Goal: Navigation & Orientation: Find specific page/section

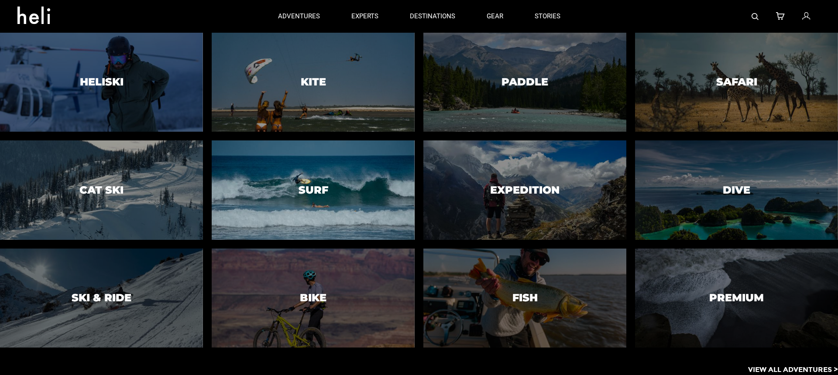
click at [319, 147] on div at bounding box center [313, 190] width 207 height 101
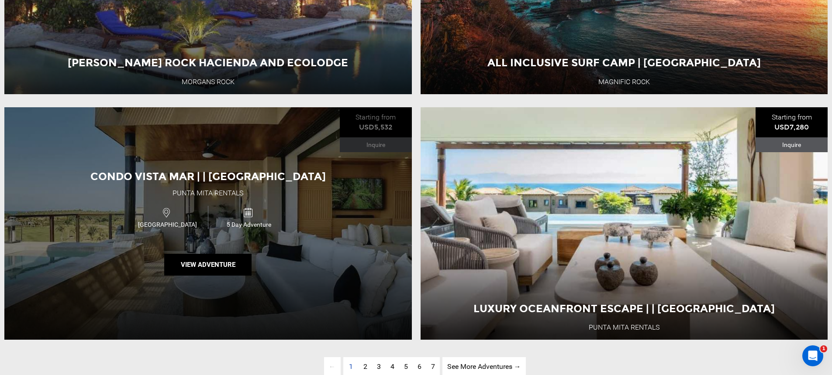
scroll to position [2840, 0]
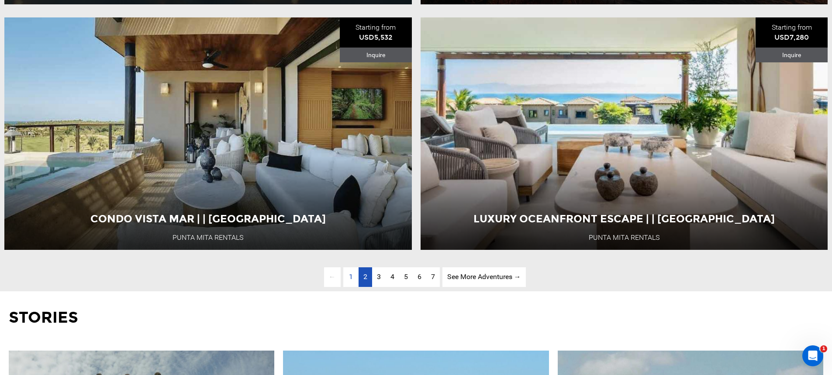
click at [364, 281] on span "2" at bounding box center [365, 277] width 4 height 8
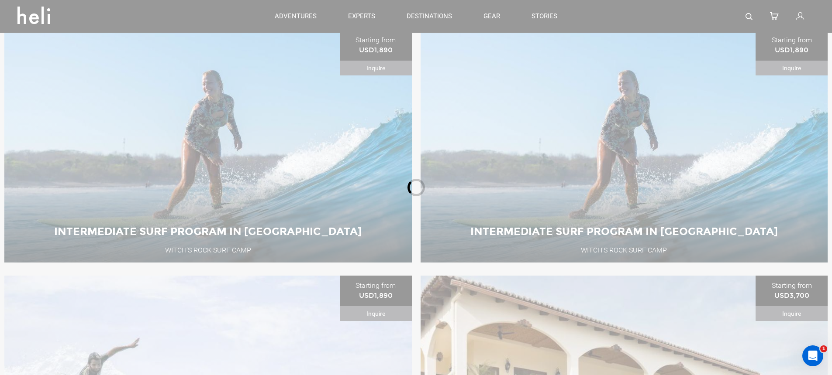
scroll to position [356, 0]
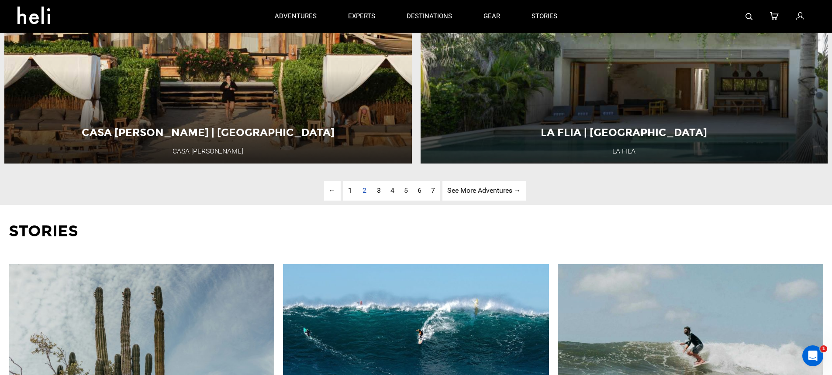
scroll to position [2921, 0]
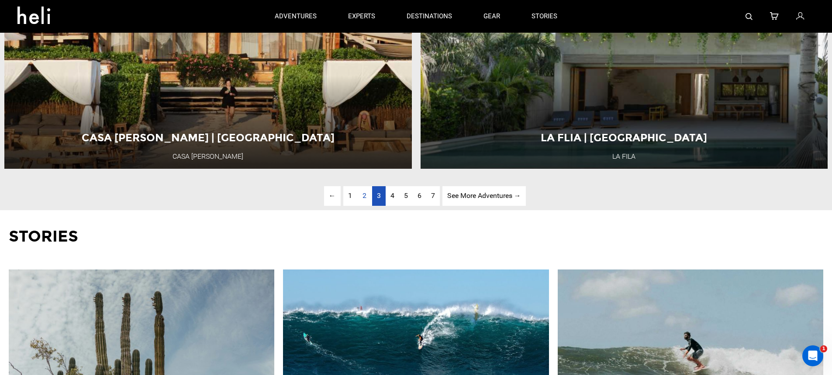
click at [374, 206] on link "page 3" at bounding box center [379, 196] width 14 height 20
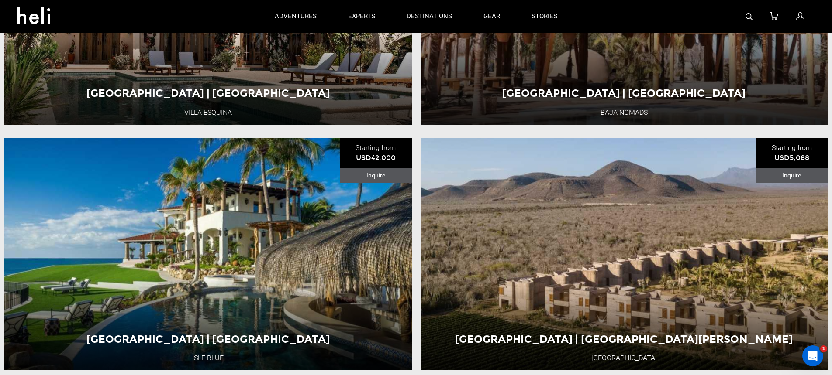
scroll to position [2767, 0]
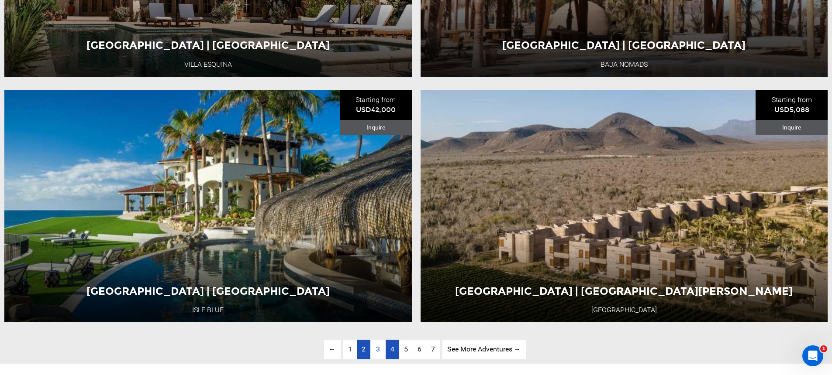
click at [392, 360] on link "page 4" at bounding box center [392, 350] width 14 height 20
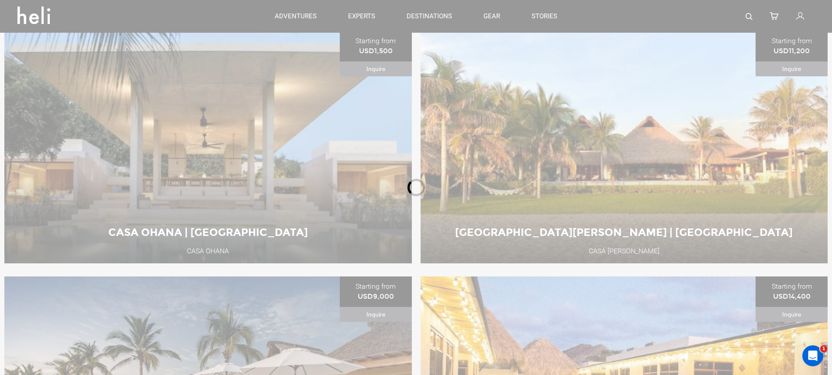
scroll to position [356, 0]
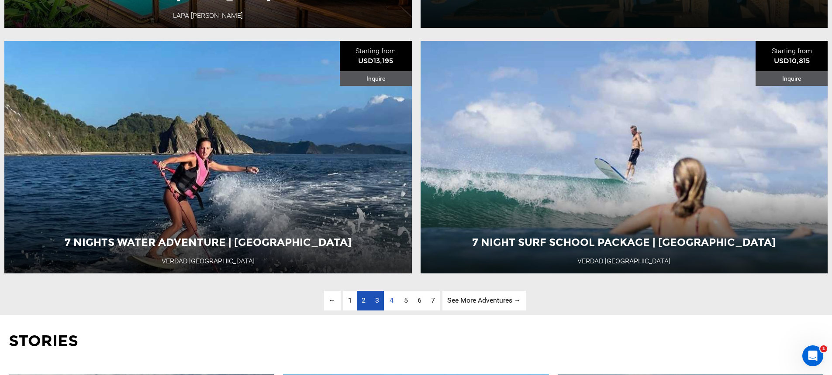
scroll to position [2811, 0]
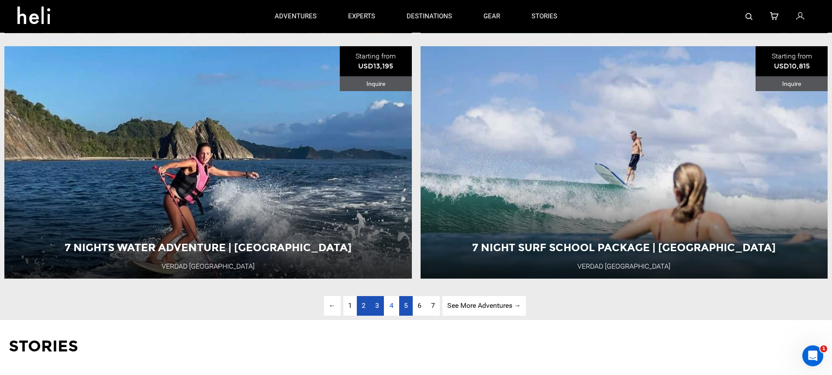
click at [404, 316] on link "page 5" at bounding box center [406, 306] width 14 height 20
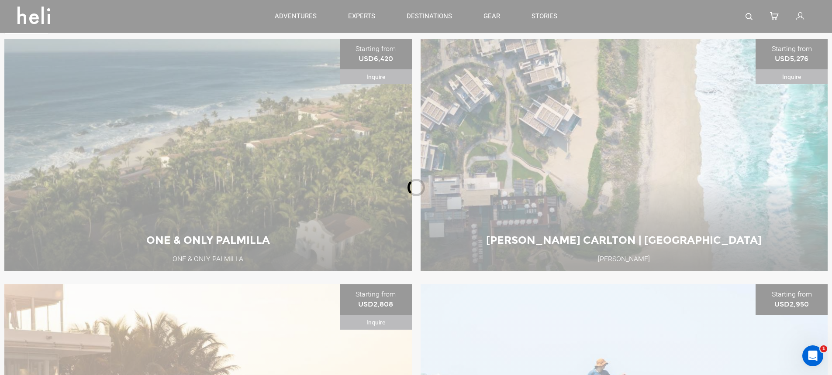
scroll to position [356, 0]
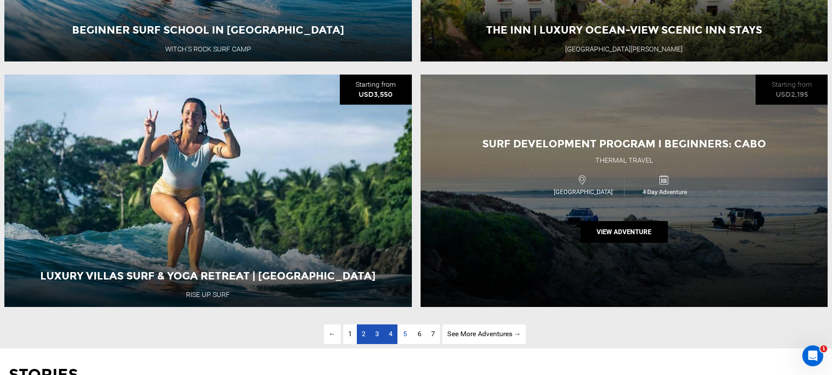
scroll to position [2828, 0]
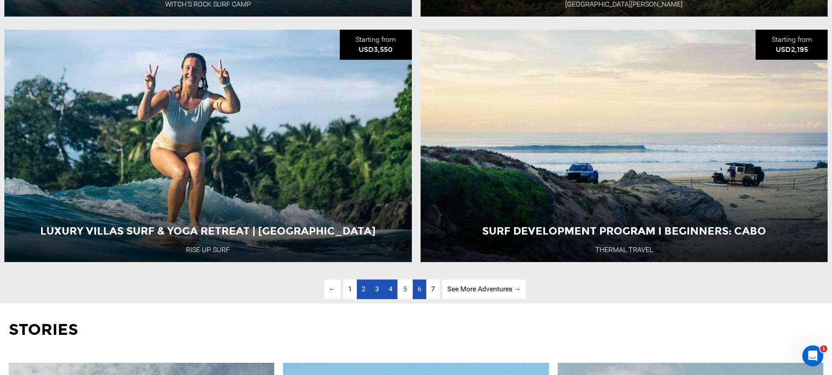
click at [414, 299] on link "page 6" at bounding box center [420, 290] width 14 height 20
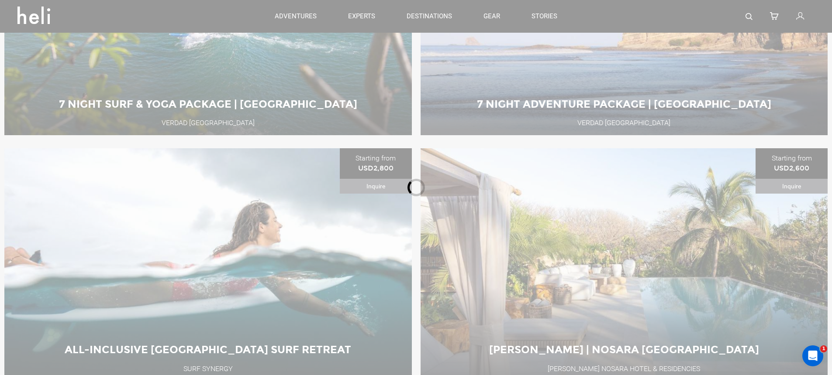
scroll to position [356, 0]
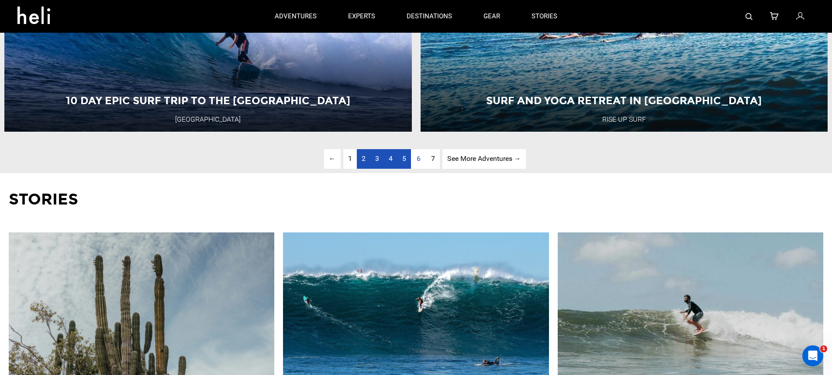
scroll to position [2864, 0]
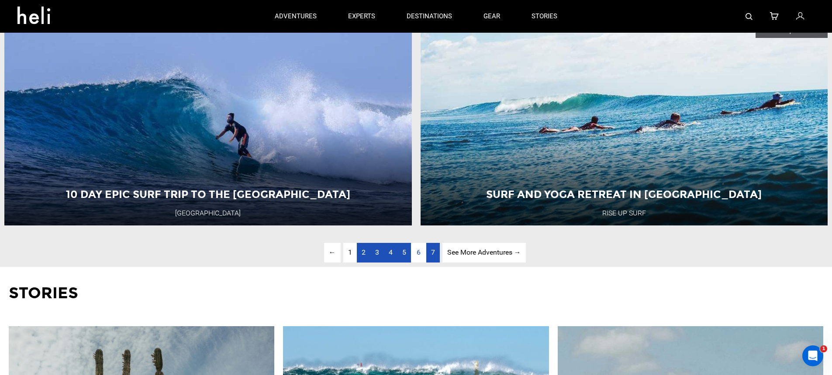
click at [431, 257] on span "7" at bounding box center [433, 252] width 4 height 8
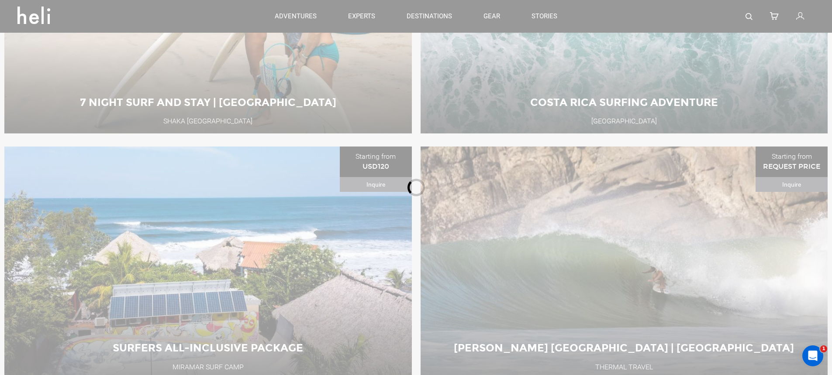
scroll to position [356, 0]
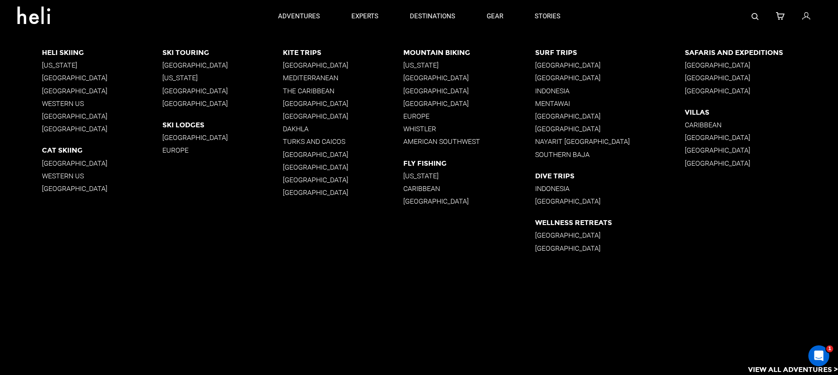
click at [298, 103] on p "[GEOGRAPHIC_DATA]" at bounding box center [343, 104] width 120 height 8
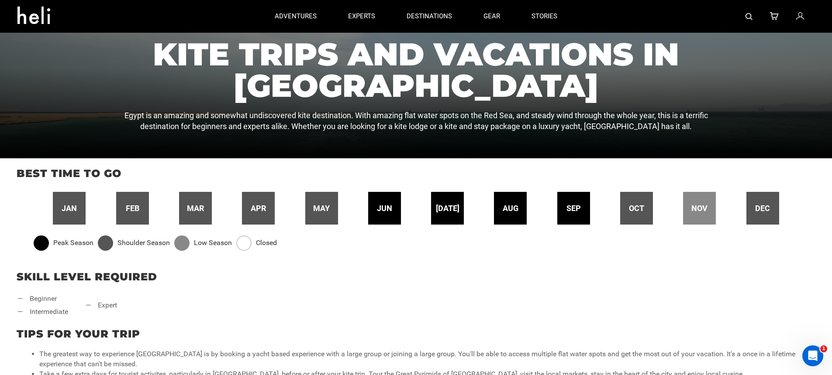
scroll to position [85, 0]
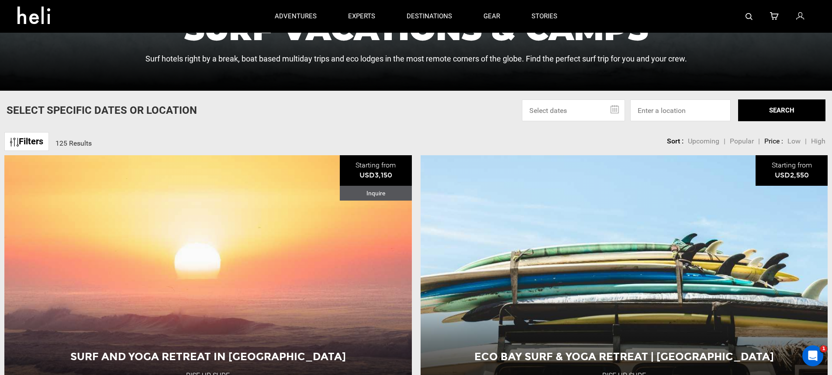
scroll to position [120, 0]
